Goal: Navigation & Orientation: Find specific page/section

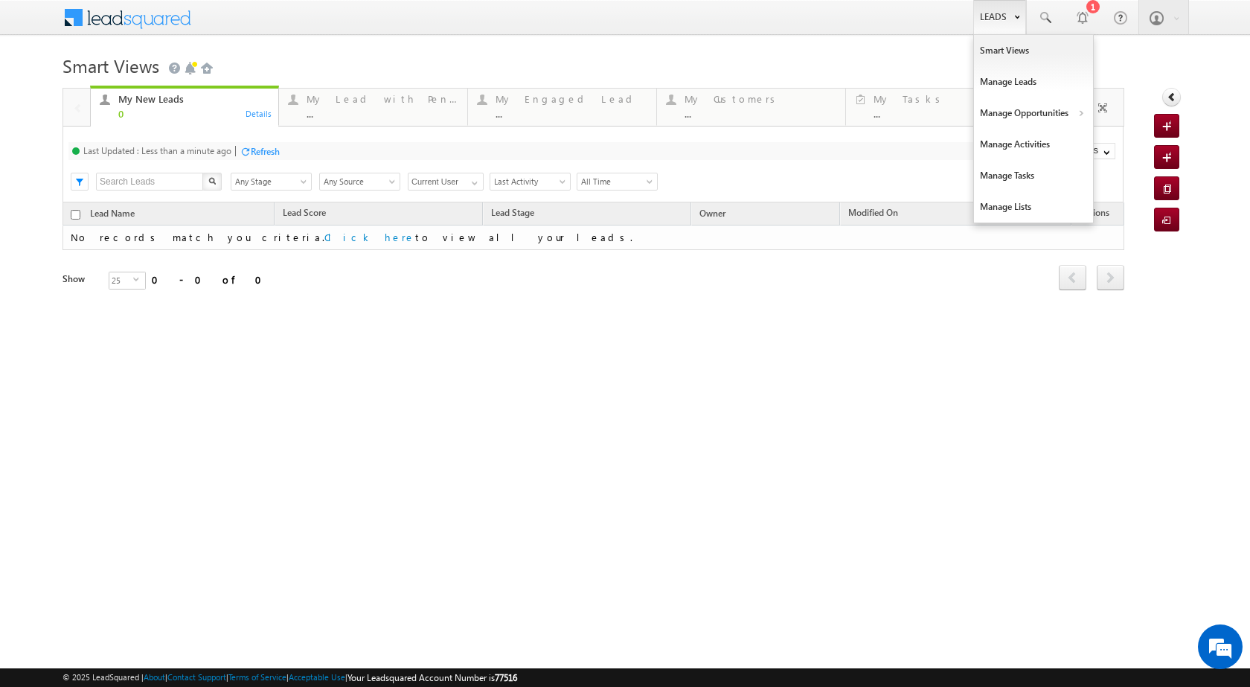
click at [992, 22] on link "Leads" at bounding box center [999, 17] width 53 height 34
click at [1037, 145] on link "Manage Activities" at bounding box center [1033, 144] width 119 height 31
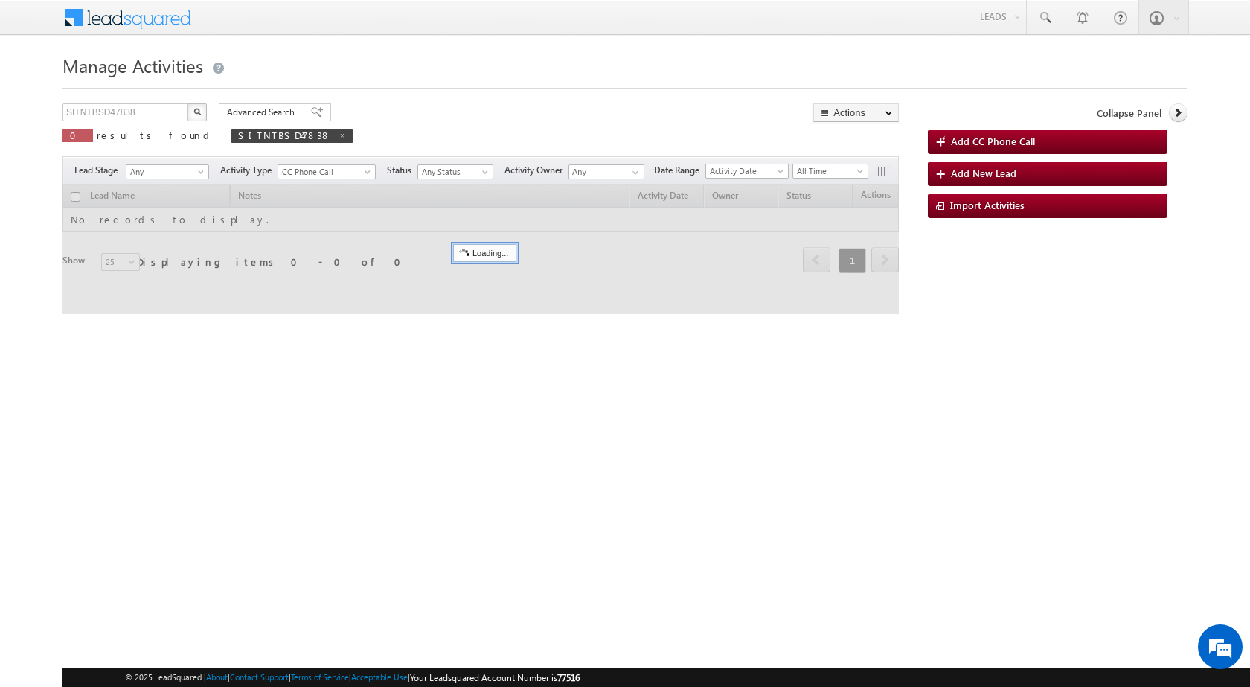
click at [0, 0] on link "Manage Opportunities" at bounding box center [0, 0] width 0 height 0
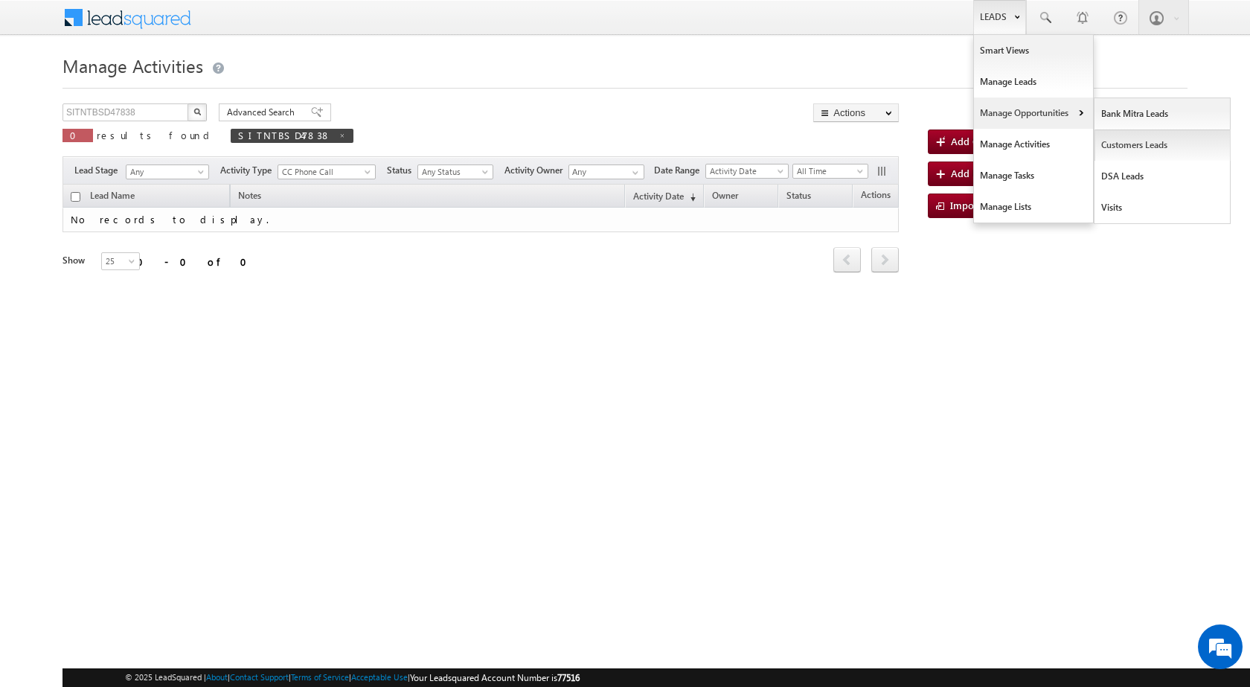
click at [1123, 143] on link "Customers Leads" at bounding box center [1162, 144] width 136 height 31
